Goal: Book appointment/travel/reservation

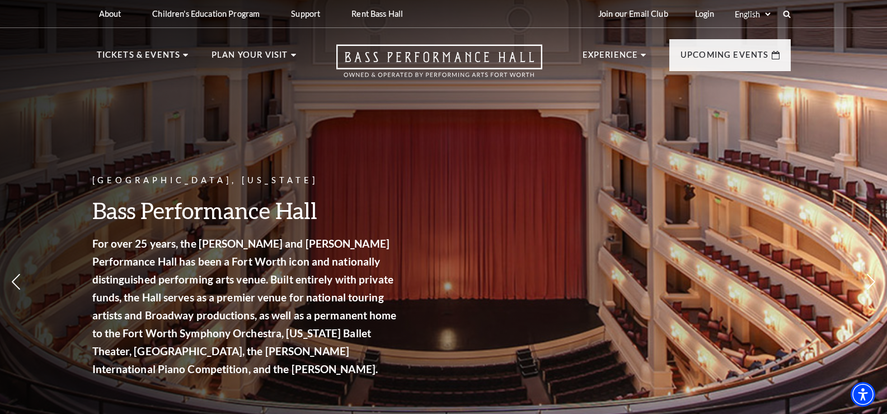
click at [144, 254] on link "Calendar" at bounding box center [130, 259] width 49 height 10
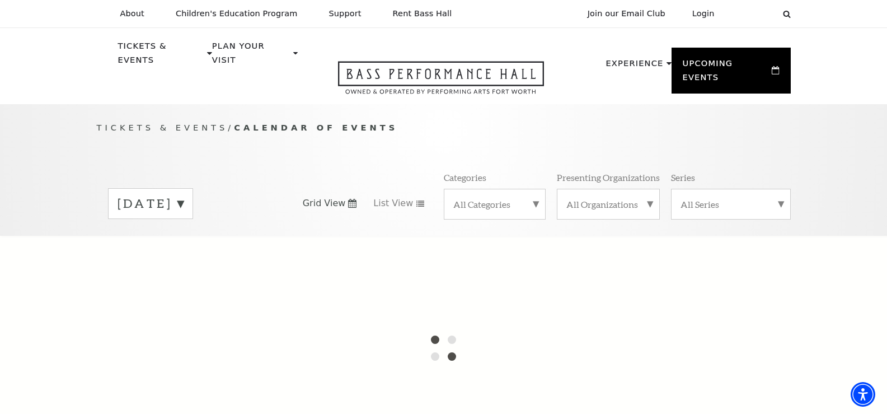
click at [184, 195] on label "[DATE]" at bounding box center [151, 203] width 66 height 17
click at [184, 216] on label "[DATE]" at bounding box center [151, 227] width 66 height 24
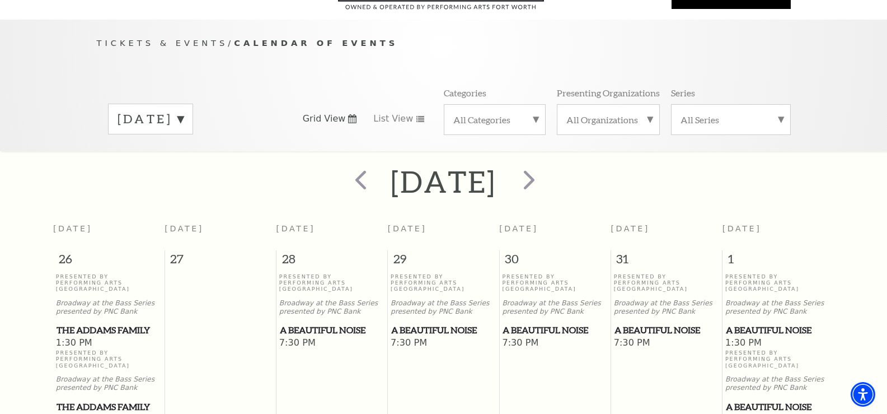
scroll to position [90, 0]
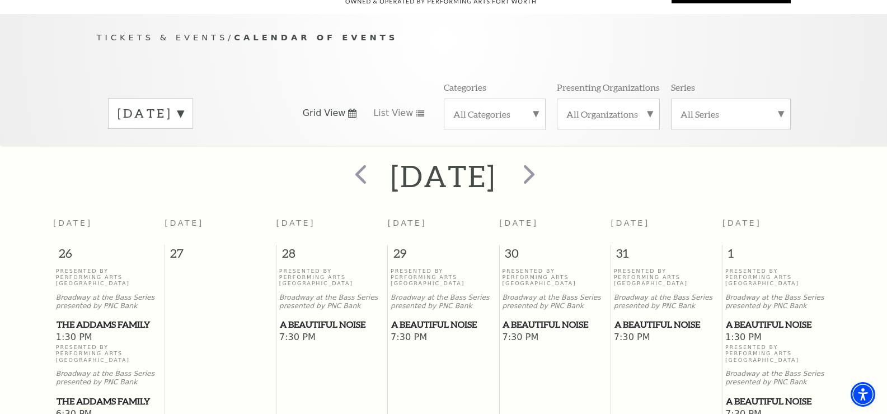
click at [73, 170] on div "[DATE]" at bounding box center [443, 176] width 887 height 40
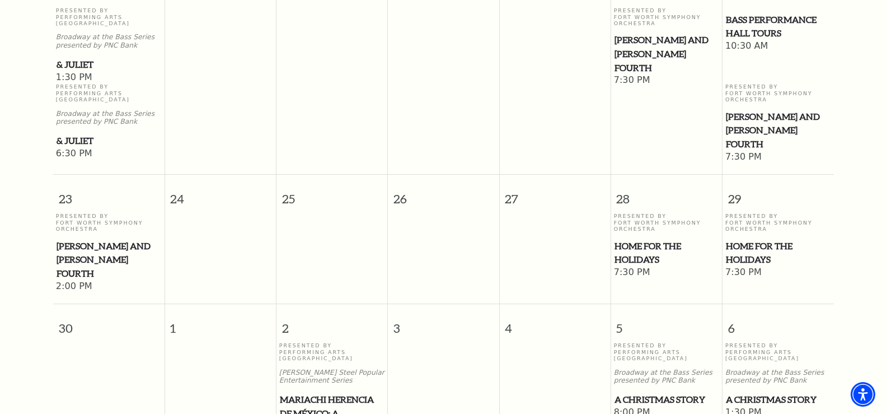
scroll to position [993, 0]
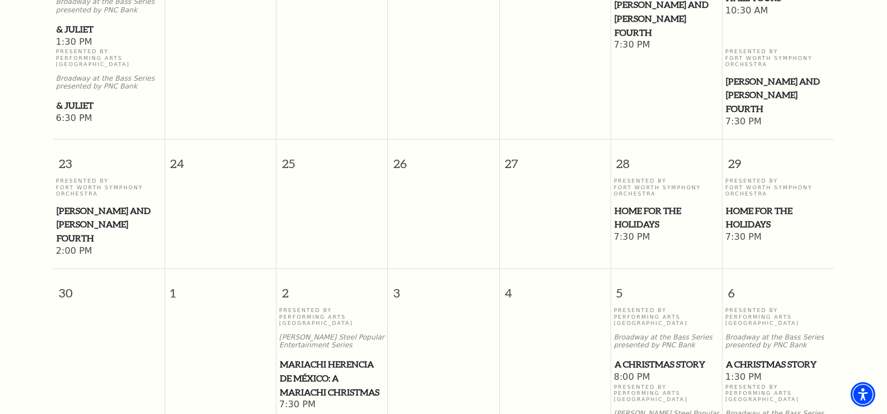
click at [652, 207] on span "Home for the Holidays" at bounding box center [667, 217] width 105 height 27
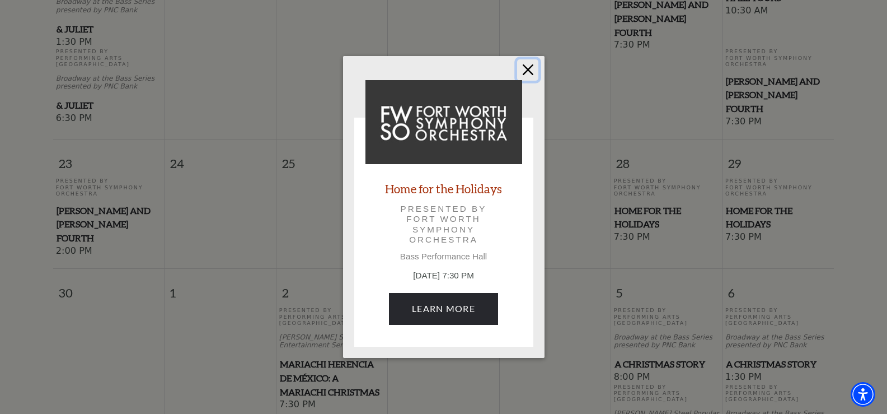
click at [525, 70] on button "Close" at bounding box center [527, 69] width 21 height 21
